Goal: Find contact information: Find contact information

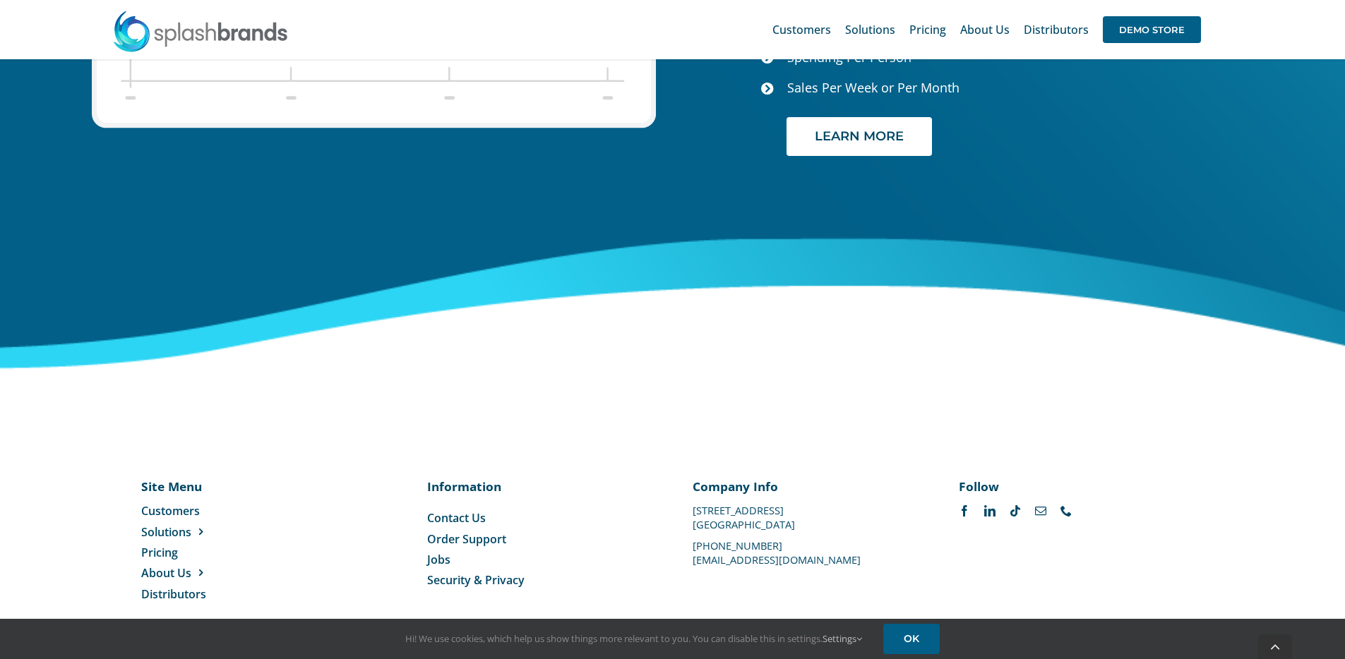
scroll to position [5930, 0]
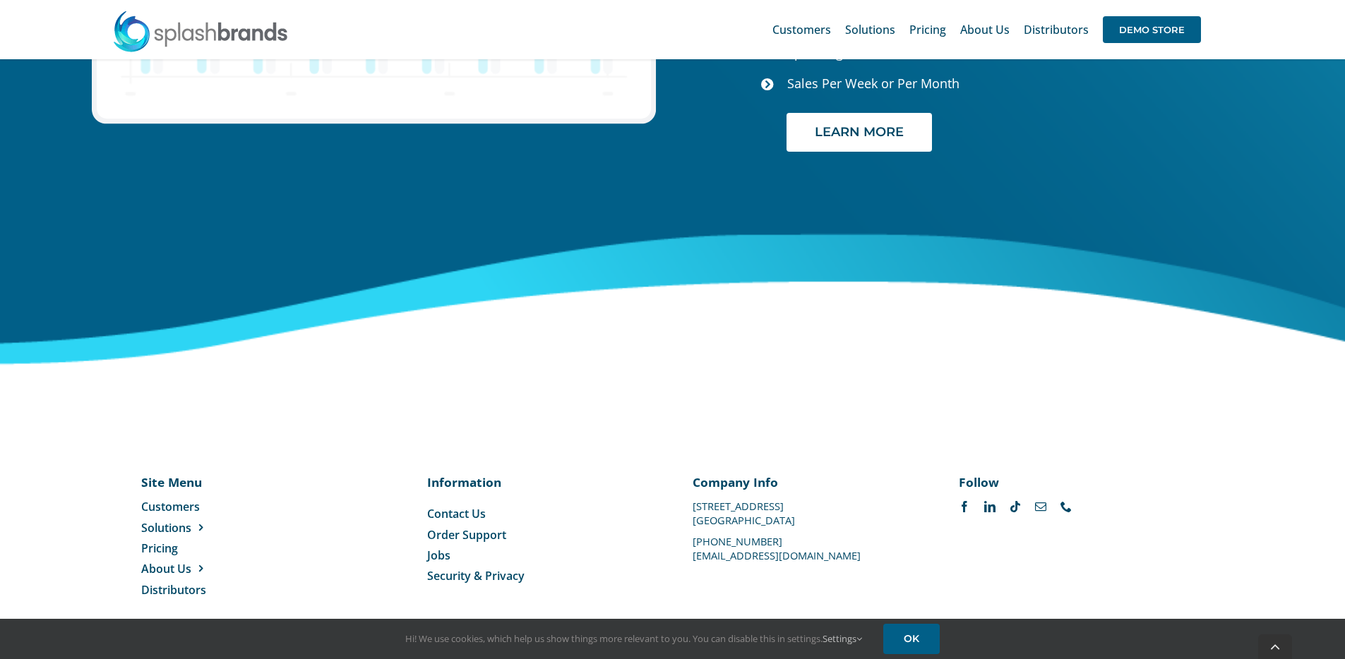
click at [469, 506] on span "Contact Us" at bounding box center [456, 514] width 59 height 16
